Goal: Task Accomplishment & Management: Complete application form

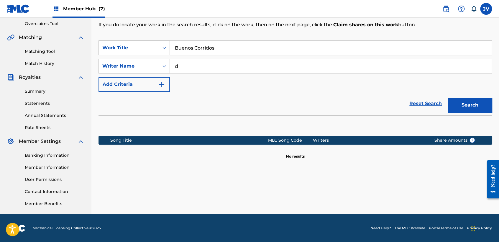
click at [230, 83] on div "SearchWithCriteria55b8c3e6-4666-4249-a2b5-111eadbba709 Work Title Buenos Corrid…" at bounding box center [296, 65] width 394 height 51
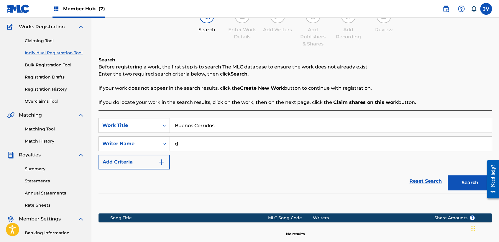
scroll to position [45, 0]
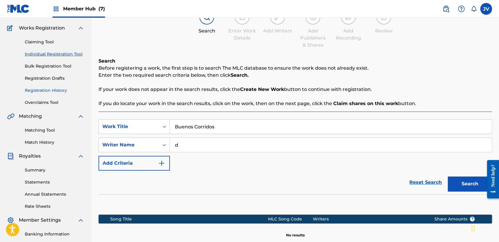
click at [57, 90] on link "Registration History" at bounding box center [55, 90] width 60 height 6
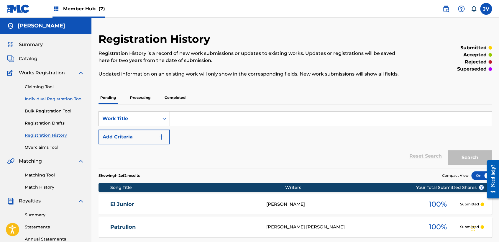
click at [72, 100] on link "Individual Registration Tool" at bounding box center [55, 99] width 60 height 6
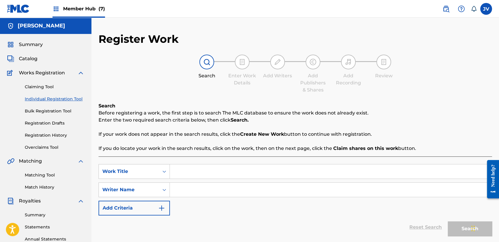
click at [192, 179] on div "SearchWithCriteria55b8c3e6-4666-4249-a2b5-111eadbba709 Work Title SearchWithCri…" at bounding box center [296, 189] width 394 height 51
click at [192, 177] on input "Search Form" at bounding box center [331, 171] width 322 height 14
type input "Buenos Corridos"
click at [207, 189] on input "Search Form" at bounding box center [331, 190] width 322 height 14
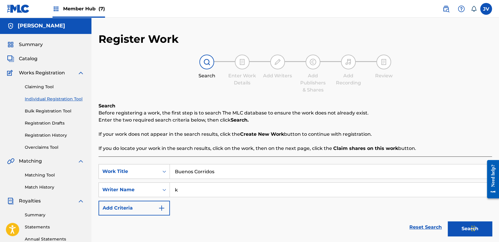
type input "k"
click at [448, 221] on button "Search" at bounding box center [470, 228] width 44 height 15
click at [226, 221] on div "Reset Search Search" at bounding box center [296, 227] width 394 height 24
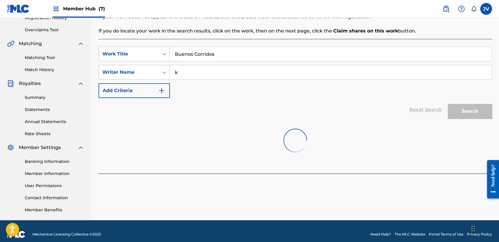
scroll to position [124, 0]
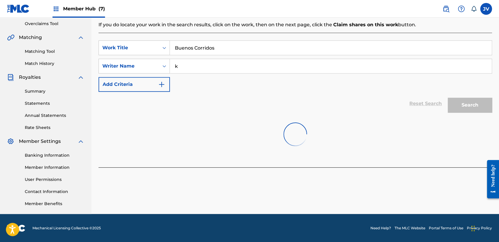
click at [243, 132] on div at bounding box center [296, 134] width 394 height 38
click at [358, 119] on div at bounding box center [296, 134] width 394 height 38
click at [240, 69] on input "k" at bounding box center [331, 66] width 322 height 14
click at [256, 45] on input "Buenos Corridos" at bounding box center [331, 48] width 322 height 14
